Goal: Task Accomplishment & Management: Use online tool/utility

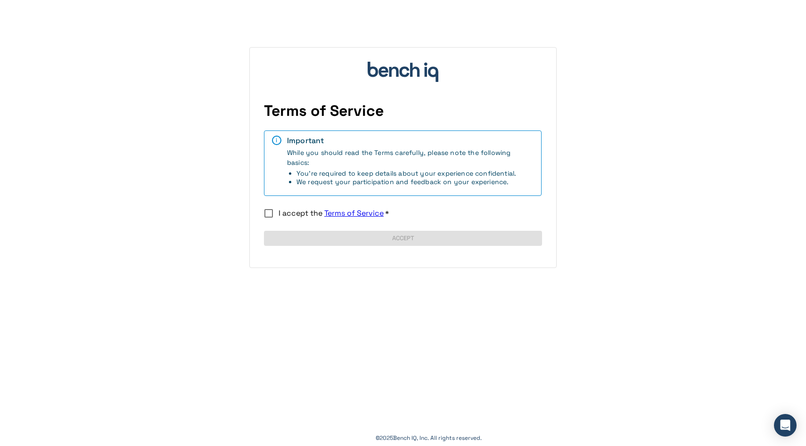
click at [296, 211] on span "I accept the Terms of Service" at bounding box center [331, 213] width 105 height 10
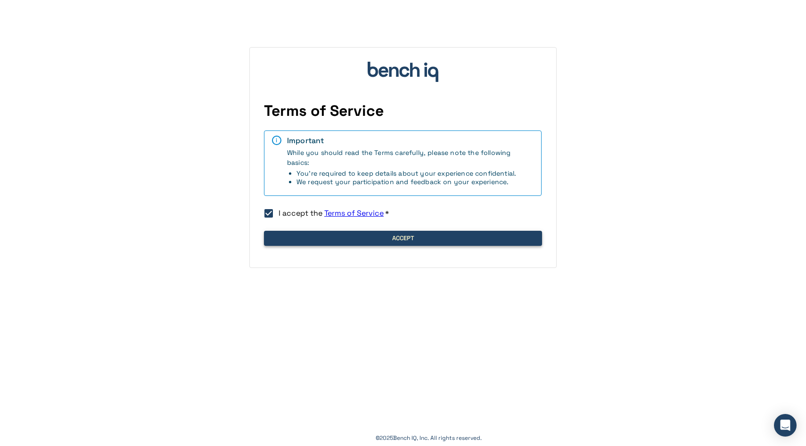
click at [310, 237] on button "Accept" at bounding box center [403, 238] width 278 height 15
